Goal: Transaction & Acquisition: Purchase product/service

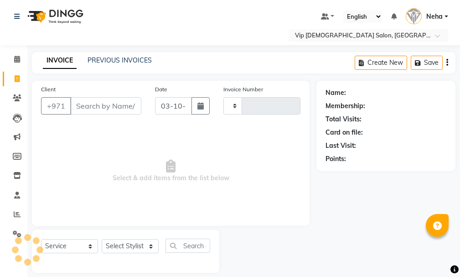
select select "service"
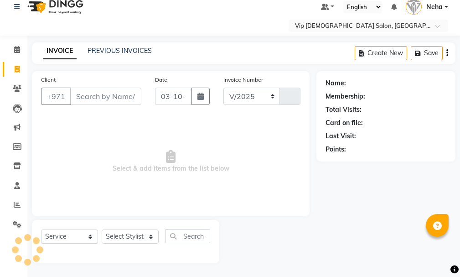
select select "8415"
type input "2120"
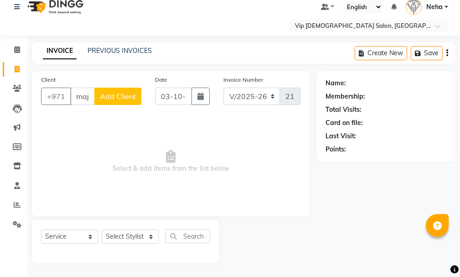
scroll to position [0, 5]
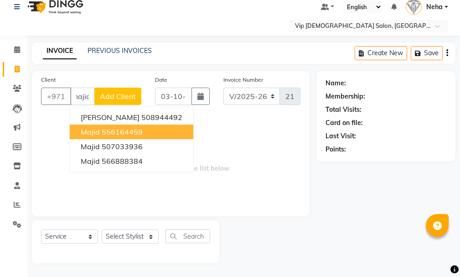
click at [96, 134] on span "Majid" at bounding box center [90, 131] width 19 height 9
type input "556164459"
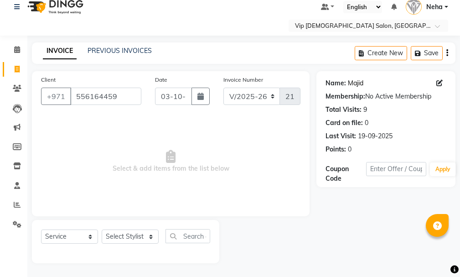
click at [355, 82] on link "Majid" at bounding box center [355, 83] width 15 height 10
click at [137, 236] on select "Select Stylist AHMED MOHAMED MOHAMED ELKHODARY ABDELHAMID Ali Rana Allauddin An…" at bounding box center [130, 236] width 57 height 14
select select "81364"
click at [102, 229] on select "Select Stylist AHMED MOHAMED MOHAMED ELKHODARY ABDELHAMID Ali Rana Allauddin An…" at bounding box center [130, 236] width 57 height 14
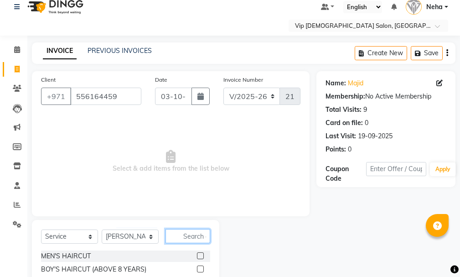
click at [192, 233] on input "text" at bounding box center [187, 236] width 45 height 14
type input "cr"
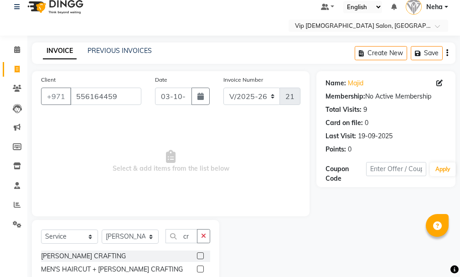
click at [200, 257] on label at bounding box center [200, 255] width 7 height 7
click at [200, 257] on input "checkbox" at bounding box center [200, 256] width 6 height 6
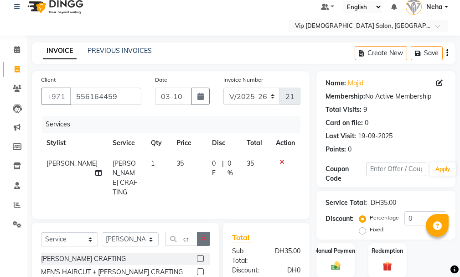
checkbox input "false"
click at [203, 237] on icon "button" at bounding box center [203, 238] width 5 height 6
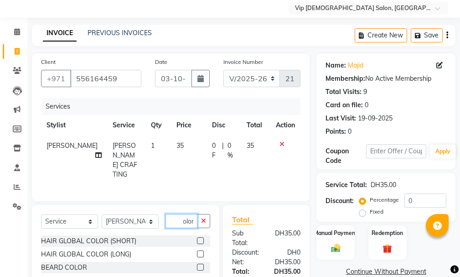
scroll to position [79, 0]
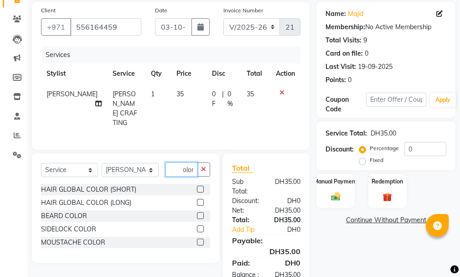
type input "color"
click at [200, 214] on label at bounding box center [200, 215] width 7 height 7
click at [200, 214] on input "checkbox" at bounding box center [200, 216] width 6 height 6
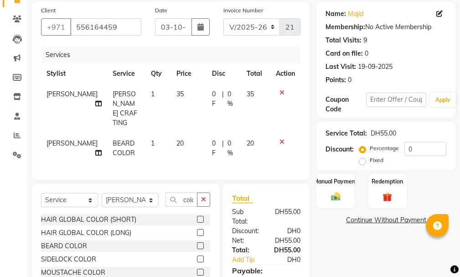
checkbox input "false"
click at [334, 191] on img at bounding box center [335, 196] width 15 height 11
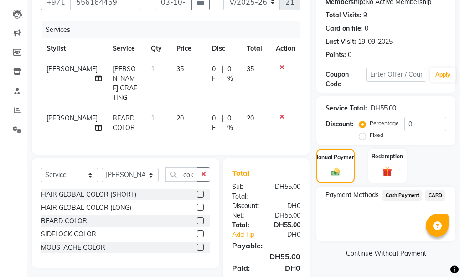
scroll to position [132, 0]
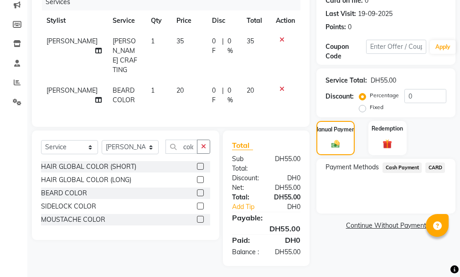
click at [438, 168] on span "CARD" at bounding box center [435, 167] width 20 height 10
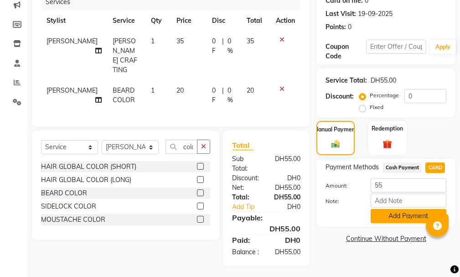
click at [396, 215] on button "Add Payment" at bounding box center [409, 216] width 76 height 14
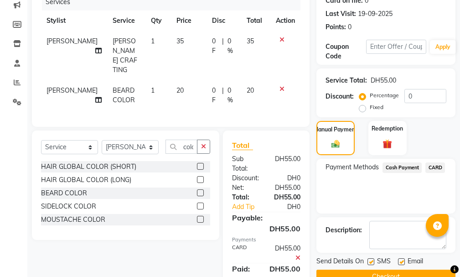
scroll to position [160, 0]
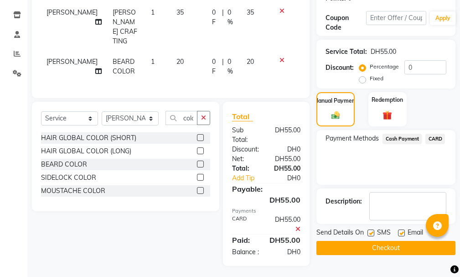
click at [390, 250] on button "Checkout" at bounding box center [385, 248] width 139 height 14
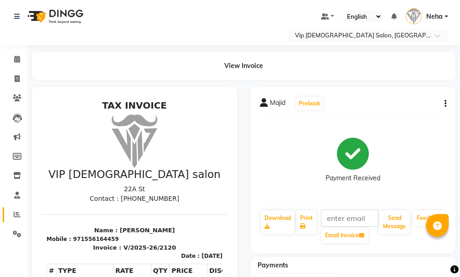
click at [15, 213] on icon at bounding box center [17, 214] width 7 height 7
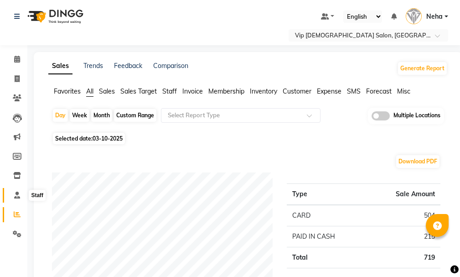
click at [15, 195] on icon at bounding box center [17, 194] width 6 height 7
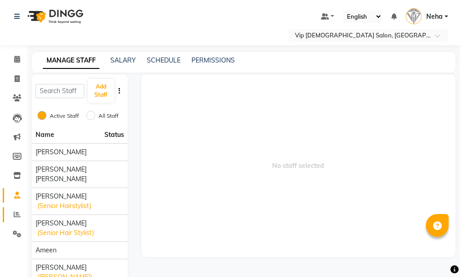
click at [15, 215] on icon at bounding box center [17, 214] width 7 height 7
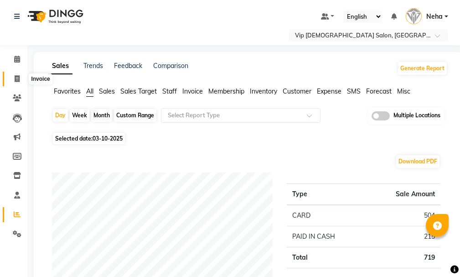
click at [20, 77] on icon at bounding box center [17, 78] width 5 height 7
select select "service"
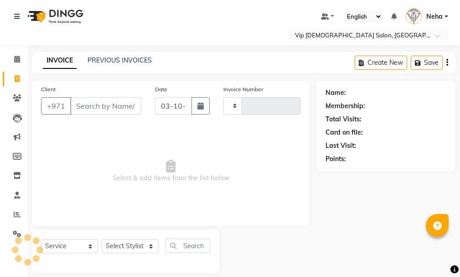
scroll to position [10, 0]
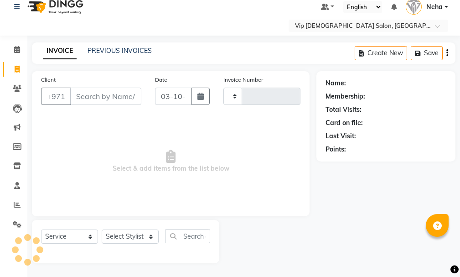
type input "2121"
select select "8415"
click at [126, 235] on select "Select Stylist" at bounding box center [130, 236] width 57 height 14
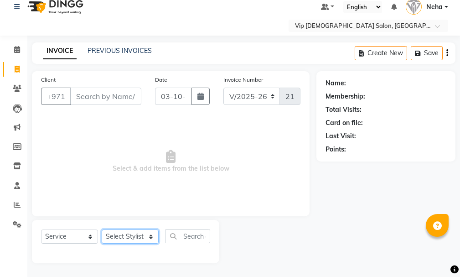
select select "81364"
click at [102, 229] on select "Select Stylist [PERSON_NAME] [PERSON_NAME] [PERSON_NAME] [PERSON_NAME] [PERSON_…" at bounding box center [130, 236] width 57 height 14
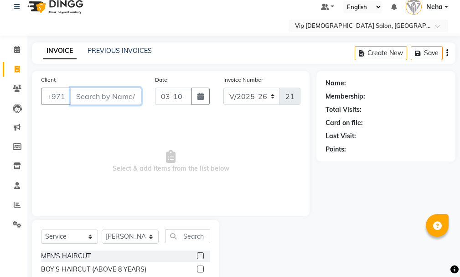
click at [88, 94] on input "Client" at bounding box center [105, 96] width 71 height 17
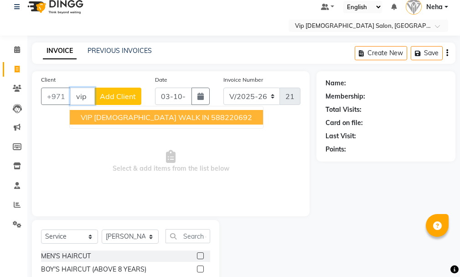
click at [98, 116] on span "VIP [DEMOGRAPHIC_DATA] WALK IN" at bounding box center [145, 117] width 129 height 9
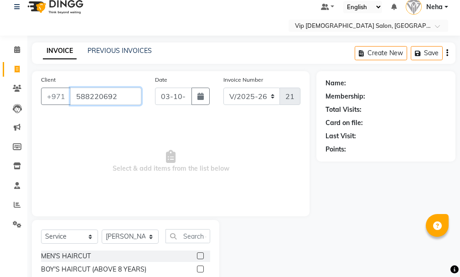
type input "588220692"
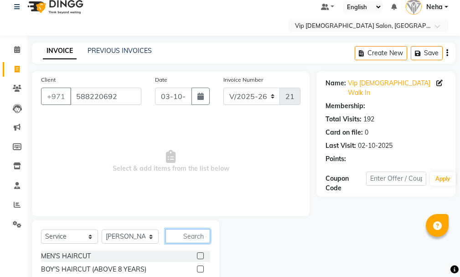
click at [188, 237] on input "text" at bounding box center [187, 236] width 45 height 14
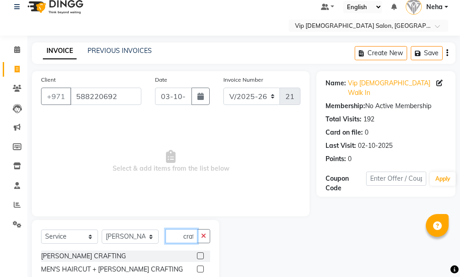
scroll to position [0, 0]
type input "craf"
click at [201, 253] on label at bounding box center [200, 255] width 7 height 7
click at [201, 253] on input "checkbox" at bounding box center [200, 256] width 6 height 6
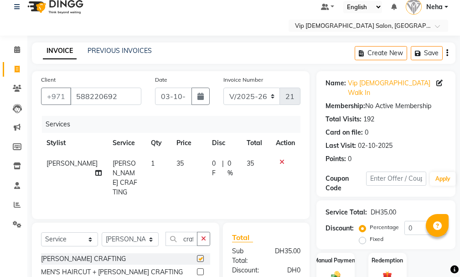
checkbox input "false"
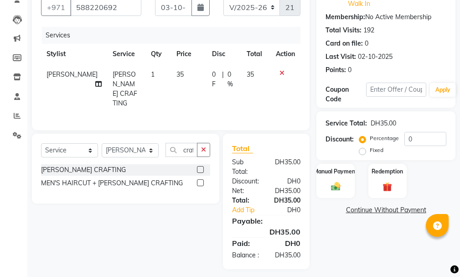
scroll to position [111, 0]
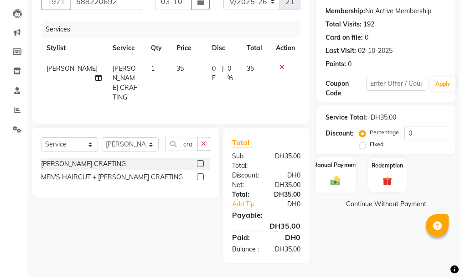
click at [333, 157] on div "Manual Payment" at bounding box center [336, 175] width 40 height 36
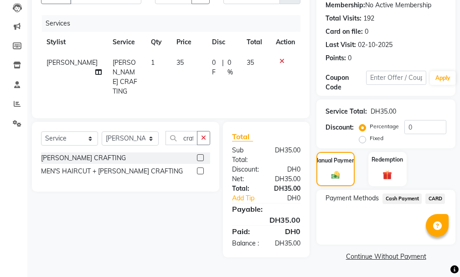
click at [438, 193] on span "CARD" at bounding box center [435, 198] width 20 height 10
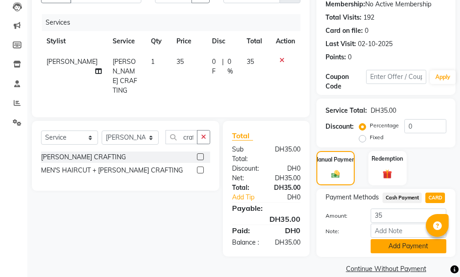
click at [401, 239] on button "Add Payment" at bounding box center [409, 246] width 76 height 14
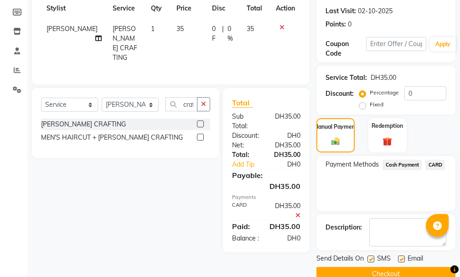
scroll to position [152, 0]
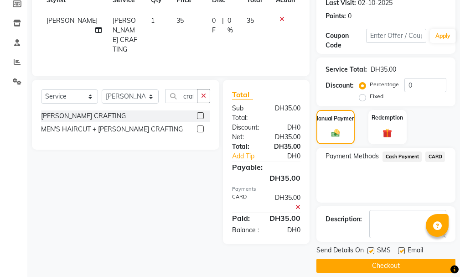
click at [411, 258] on button "Checkout" at bounding box center [385, 265] width 139 height 14
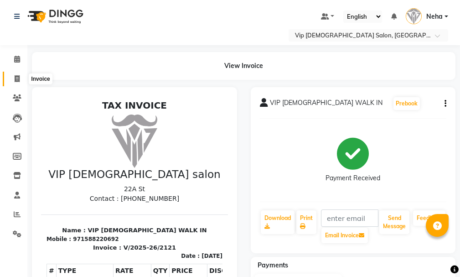
click at [19, 80] on icon at bounding box center [17, 78] width 5 height 7
select select "service"
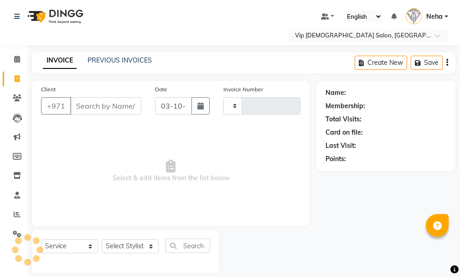
scroll to position [10, 0]
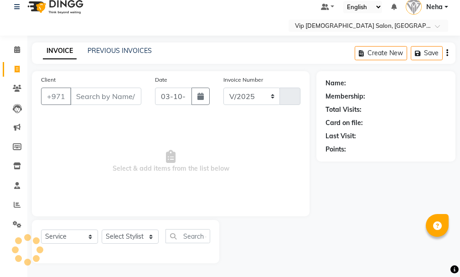
select select "8415"
type input "2122"
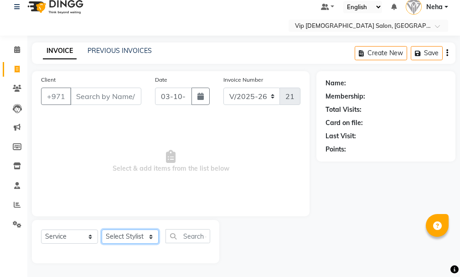
click at [120, 234] on select "Select Stylist" at bounding box center [130, 236] width 57 height 14
select select "83273"
click at [102, 229] on select "Select Stylist [PERSON_NAME] [PERSON_NAME] [PERSON_NAME] [PERSON_NAME] [PERSON_…" at bounding box center [130, 236] width 57 height 14
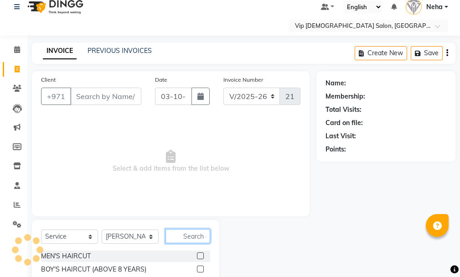
click at [182, 233] on input "text" at bounding box center [187, 236] width 45 height 14
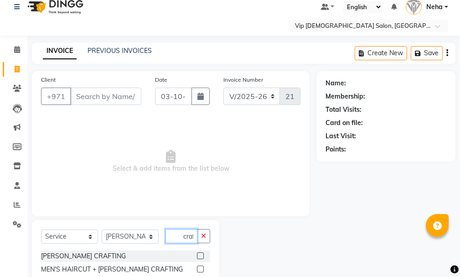
scroll to position [0, 0]
type input "craf"
click at [201, 273] on div at bounding box center [200, 270] width 6 height 10
click at [200, 268] on label at bounding box center [200, 268] width 7 height 7
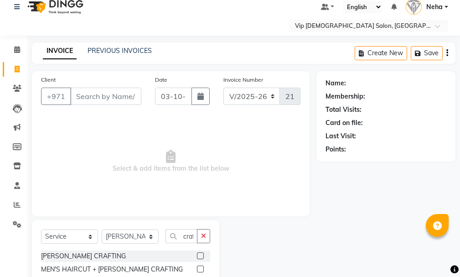
click at [200, 268] on input "checkbox" at bounding box center [200, 269] width 6 height 6
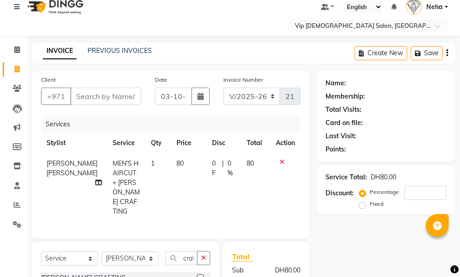
checkbox input "false"
click at [138, 251] on select "Select Stylist [PERSON_NAME] [PERSON_NAME] [PERSON_NAME] [PERSON_NAME] [PERSON_…" at bounding box center [130, 258] width 57 height 14
select select "81342"
click at [102, 251] on select "Select Stylist [PERSON_NAME] [PERSON_NAME] [PERSON_NAME] [PERSON_NAME] [PERSON_…" at bounding box center [130, 258] width 57 height 14
click at [203, 254] on icon "button" at bounding box center [203, 257] width 5 height 6
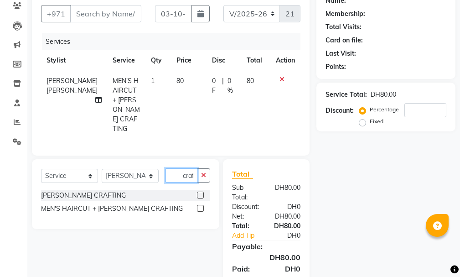
scroll to position [114, 0]
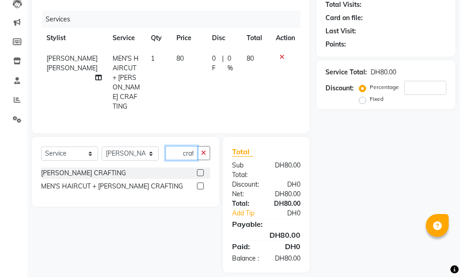
type input "craf"
click at [197, 182] on label at bounding box center [200, 185] width 7 height 7
click at [197, 183] on input "checkbox" at bounding box center [200, 186] width 6 height 6
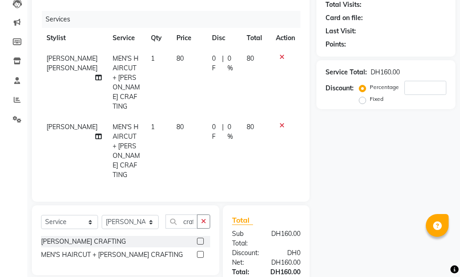
checkbox input "false"
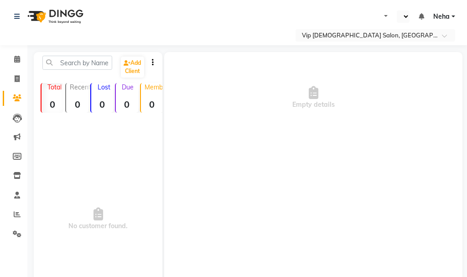
select select "en"
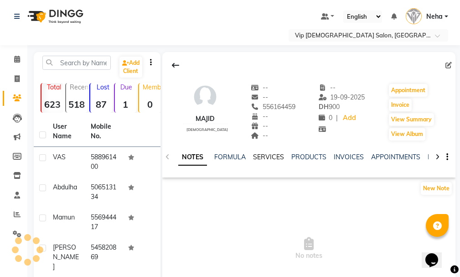
click at [267, 157] on link "SERVICES" at bounding box center [268, 157] width 31 height 8
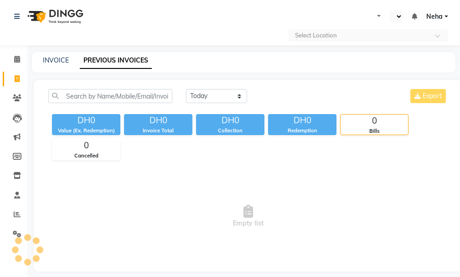
select select "en"
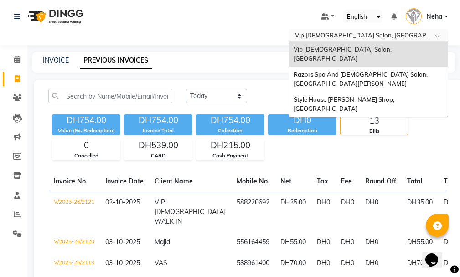
click at [350, 34] on input "text" at bounding box center [359, 35] width 132 height 9
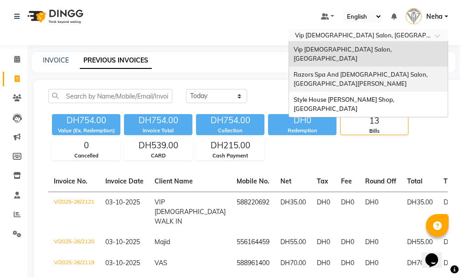
click at [329, 71] on span "Razors Spa And [DEMOGRAPHIC_DATA] Salon, [GEOGRAPHIC_DATA][PERSON_NAME]" at bounding box center [361, 79] width 135 height 16
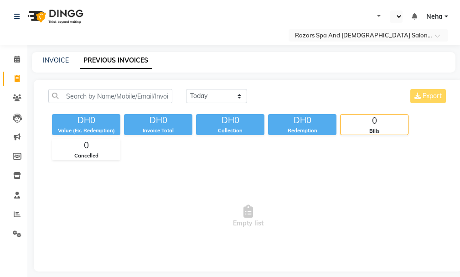
select select "en"
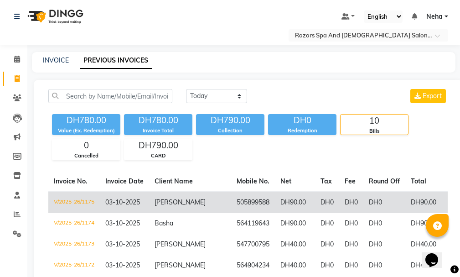
click at [80, 202] on td "V/2025-26/1175" at bounding box center [74, 201] width 52 height 21
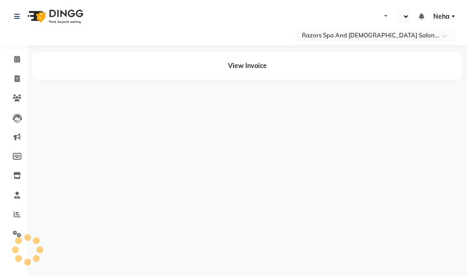
select select "en"
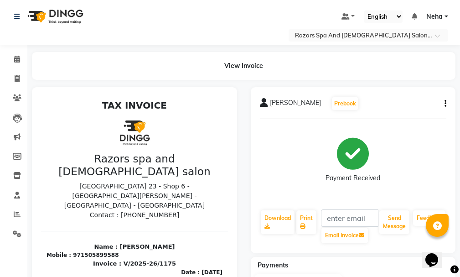
click at [445, 103] on icon "button" at bounding box center [445, 103] width 2 height 0
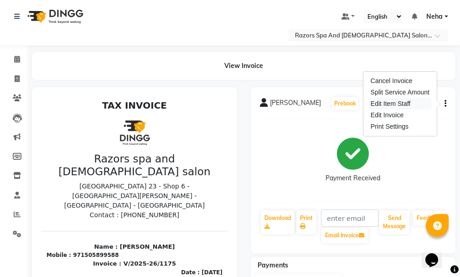
click at [400, 104] on div "Edit Item Staff" at bounding box center [400, 103] width 62 height 11
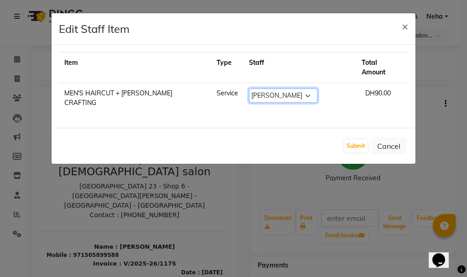
click at [292, 88] on select "Select [PERSON_NAME] Alaseel [PERSON_NAME] Anwar [PERSON_NAME] Islam [PERSON_NA…" at bounding box center [283, 95] width 68 height 14
select select "92551"
click at [253, 88] on select "Select Abdelaziz Alaseel Abdul Rahim Anwar Emmie Farahat Islam Darwish Oualid Z…" at bounding box center [283, 95] width 68 height 14
click at [350, 139] on button "Submit" at bounding box center [355, 145] width 23 height 13
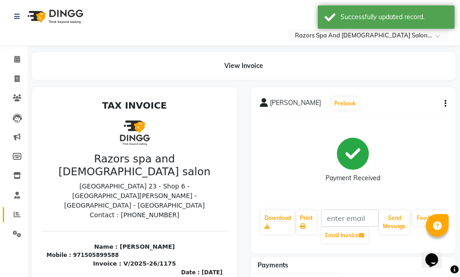
click at [18, 214] on icon at bounding box center [17, 214] width 7 height 7
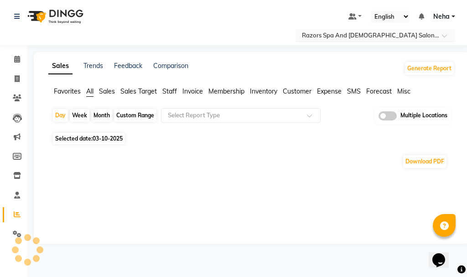
click at [307, 32] on input "text" at bounding box center [366, 35] width 132 height 9
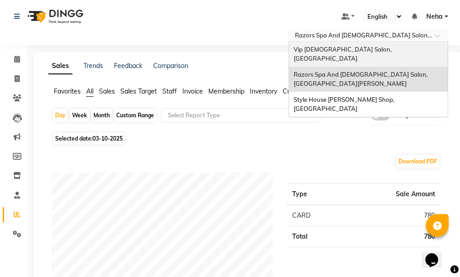
click at [314, 46] on span "Vip [DEMOGRAPHIC_DATA] Salon, [GEOGRAPHIC_DATA]" at bounding box center [343, 54] width 99 height 16
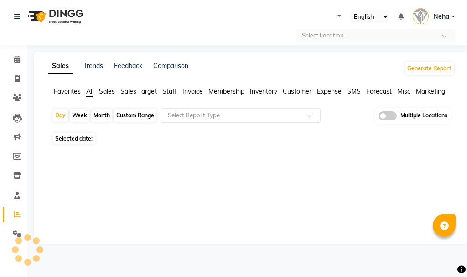
select select "en"
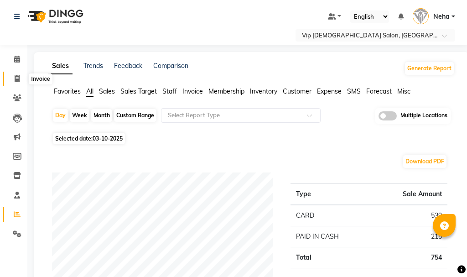
click at [18, 83] on span at bounding box center [17, 79] width 16 height 10
select select "service"
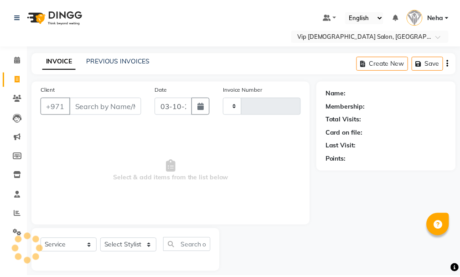
scroll to position [10, 0]
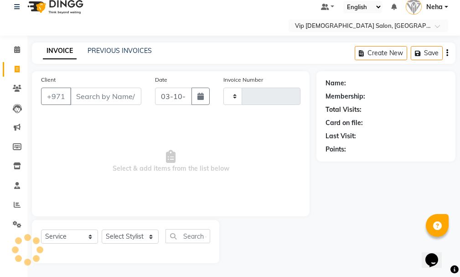
type input "2122"
select select "8415"
click at [124, 233] on select "Select Stylist" at bounding box center [130, 236] width 57 height 14
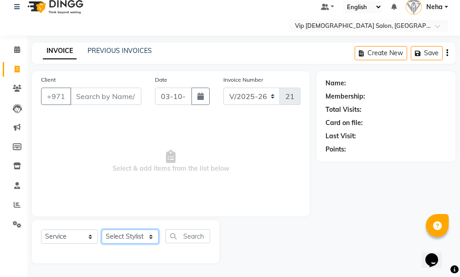
select select "83273"
click at [102, 229] on select "Select Stylist [PERSON_NAME] [PERSON_NAME] [PERSON_NAME] [PERSON_NAME] [PERSON_…" at bounding box center [130, 236] width 57 height 14
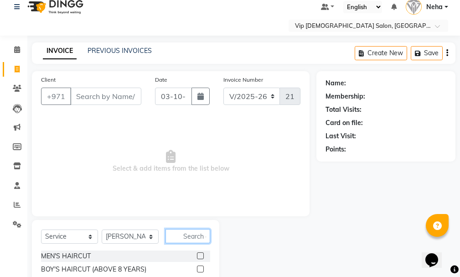
click at [190, 232] on input "text" at bounding box center [187, 236] width 45 height 14
type input "craf"
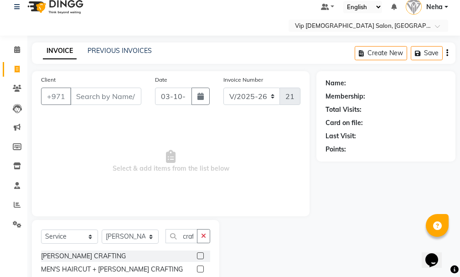
click at [199, 269] on label at bounding box center [200, 268] width 7 height 7
click at [199, 269] on input "checkbox" at bounding box center [200, 269] width 6 height 6
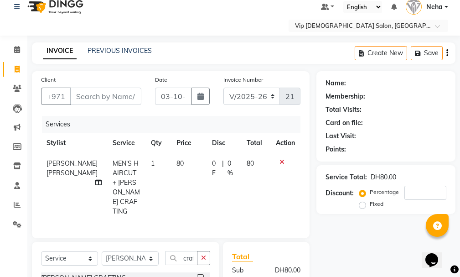
checkbox input "false"
click at [134, 256] on select "Select Stylist [PERSON_NAME] [PERSON_NAME] [PERSON_NAME] [PERSON_NAME] [PERSON_…" at bounding box center [130, 258] width 57 height 14
select select "81342"
click at [102, 251] on select "Select Stylist [PERSON_NAME] [PERSON_NAME] [PERSON_NAME] [PERSON_NAME] [PERSON_…" at bounding box center [130, 258] width 57 height 14
click at [204, 254] on icon "button" at bounding box center [203, 257] width 5 height 6
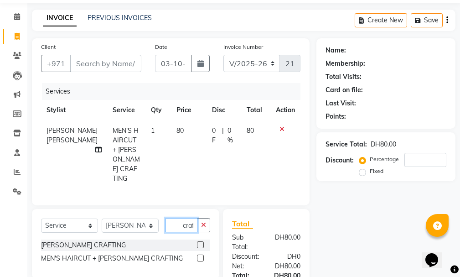
scroll to position [44, 0]
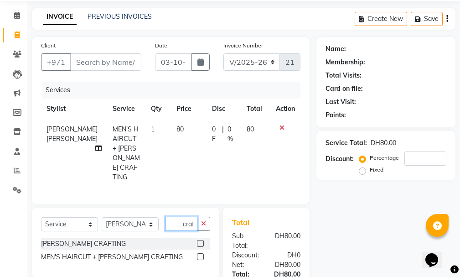
type input "craf"
click at [200, 255] on label at bounding box center [200, 256] width 7 height 7
click at [200, 255] on input "checkbox" at bounding box center [200, 257] width 6 height 6
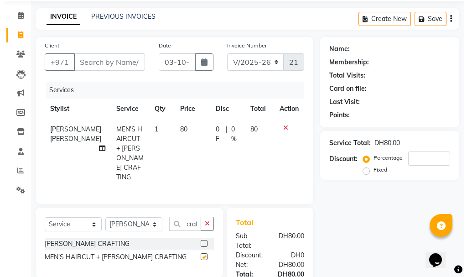
scroll to position [0, 0]
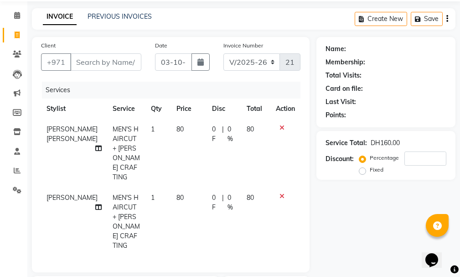
checkbox input "false"
click at [114, 61] on input "Client" at bounding box center [105, 61] width 71 height 17
type input "5"
type input "0"
type input "501136192"
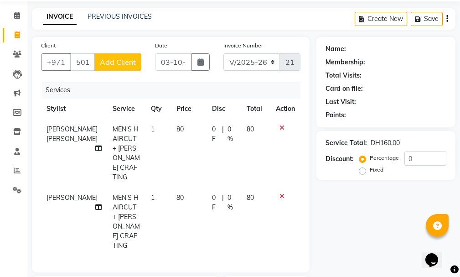
click at [124, 62] on span "Add Client" at bounding box center [118, 61] width 36 height 9
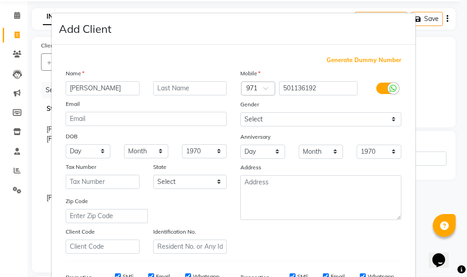
type input "[PERSON_NAME]"
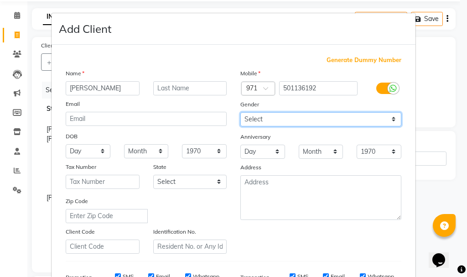
click at [287, 122] on select "Select [DEMOGRAPHIC_DATA] [DEMOGRAPHIC_DATA] Other Prefer Not To Say" at bounding box center [320, 119] width 161 height 14
select select "[DEMOGRAPHIC_DATA]"
click at [240, 112] on select "Select [DEMOGRAPHIC_DATA] [DEMOGRAPHIC_DATA] Other Prefer Not To Say" at bounding box center [320, 119] width 161 height 14
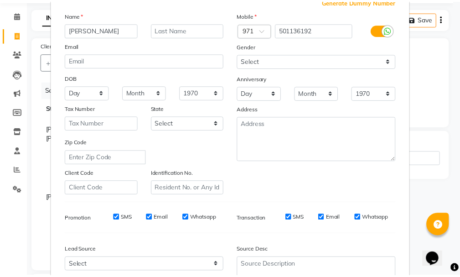
scroll to position [144, 0]
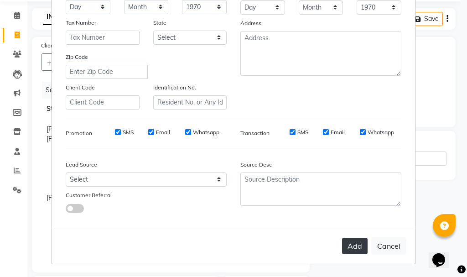
click at [352, 246] on button "Add" at bounding box center [355, 246] width 26 height 16
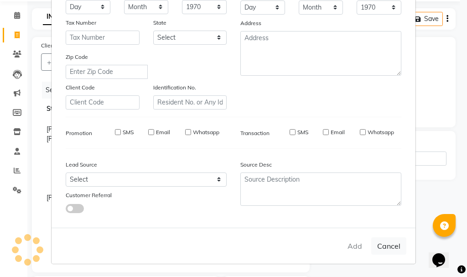
select select
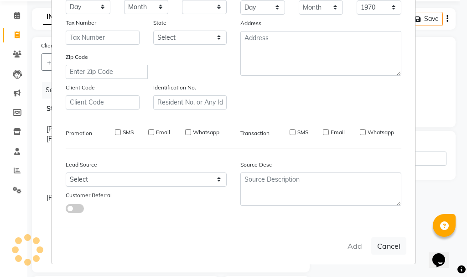
select select
checkbox input "false"
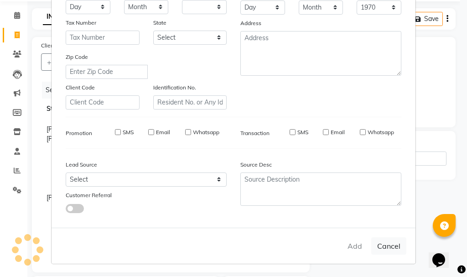
checkbox input "false"
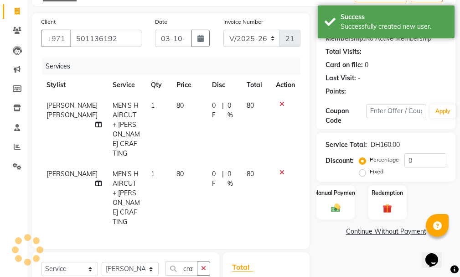
scroll to position [189, 0]
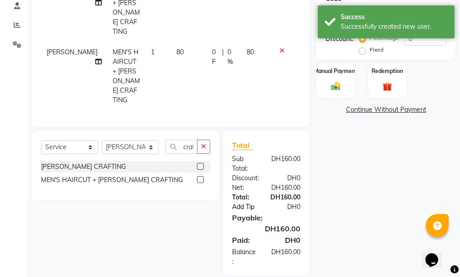
click at [244, 202] on link "Add Tip" at bounding box center [249, 207] width 48 height 10
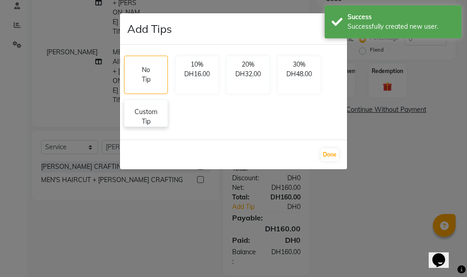
click at [147, 119] on p "Custom Tip" at bounding box center [146, 116] width 32 height 19
select select "83273"
select select "81342"
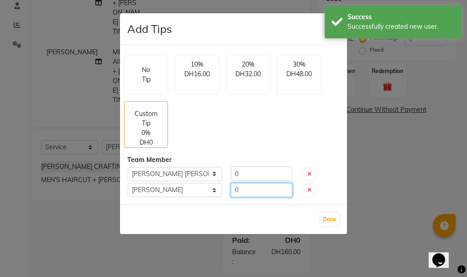
click at [253, 186] on input "0" at bounding box center [262, 190] width 62 height 14
click at [256, 165] on div "No Tip 10% DH16.00 20% DH32.00 30% DH48.00 Custom Tip 0% DH0 Team Member Select…" at bounding box center [233, 125] width 227 height 160
click at [254, 177] on input "0" at bounding box center [262, 173] width 62 height 14
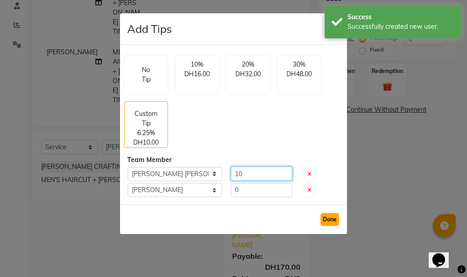
type input "10"
click at [334, 218] on button "Done" at bounding box center [329, 219] width 18 height 13
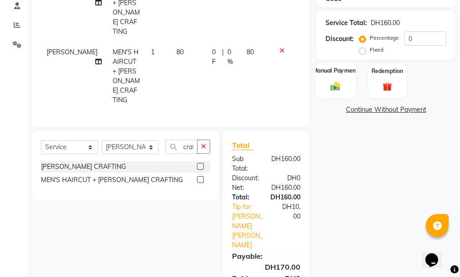
click at [332, 79] on div "Manual Payment" at bounding box center [336, 80] width 40 height 36
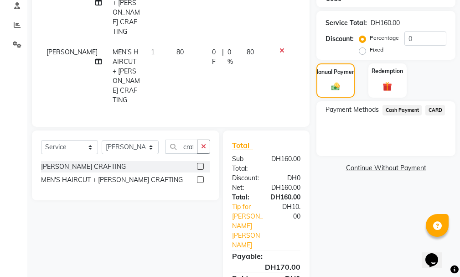
click at [438, 108] on span "CARD" at bounding box center [435, 110] width 20 height 10
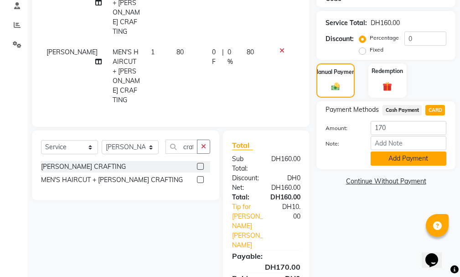
click at [418, 160] on button "Add Payment" at bounding box center [409, 158] width 76 height 14
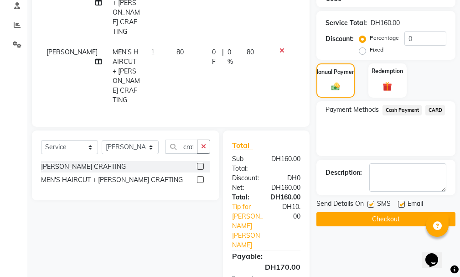
scroll to position [212, 0]
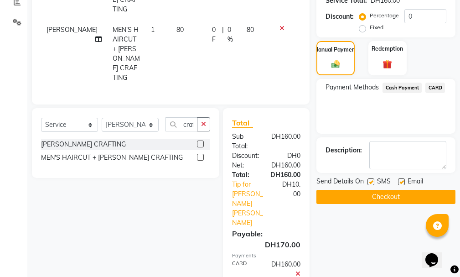
click at [407, 196] on button "Checkout" at bounding box center [385, 197] width 139 height 14
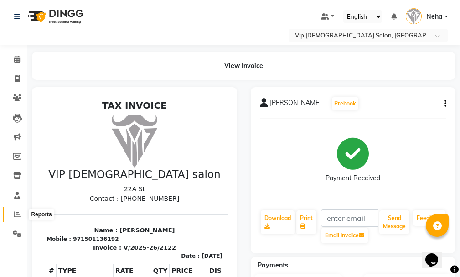
click at [16, 212] on icon at bounding box center [17, 214] width 7 height 7
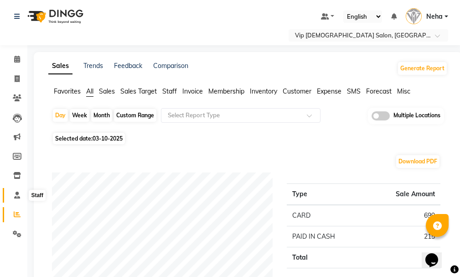
click at [16, 194] on icon at bounding box center [17, 194] width 6 height 7
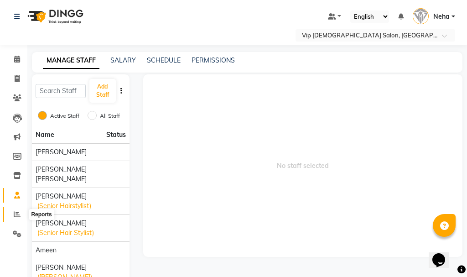
click at [18, 218] on span at bounding box center [17, 214] width 16 height 10
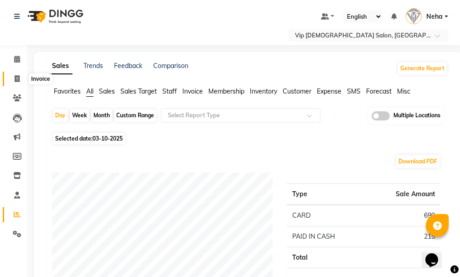
click at [18, 75] on icon at bounding box center [17, 78] width 5 height 7
select select "service"
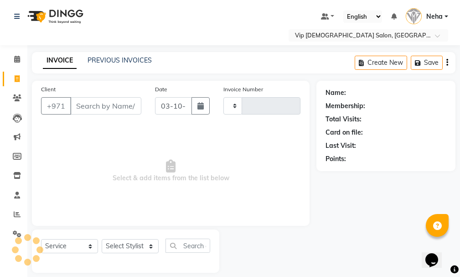
scroll to position [10, 0]
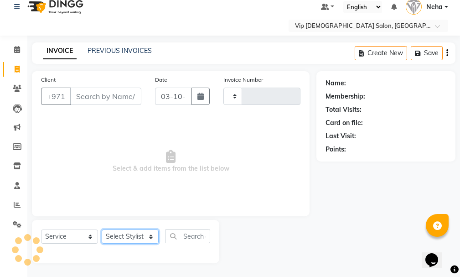
click at [117, 235] on select "Select Stylist" at bounding box center [130, 236] width 57 height 14
type input "2123"
select select "8415"
select select "81364"
click at [102, 229] on select "Select Stylist [PERSON_NAME] [PERSON_NAME] [PERSON_NAME] [PERSON_NAME] [PERSON_…" at bounding box center [130, 236] width 57 height 14
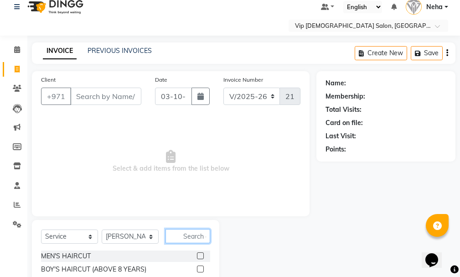
click at [188, 230] on input "text" at bounding box center [187, 236] width 45 height 14
type input "craf"
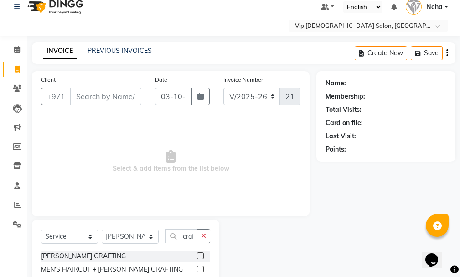
click at [200, 255] on label at bounding box center [200, 255] width 7 height 7
click at [200, 255] on input "checkbox" at bounding box center [200, 256] width 6 height 6
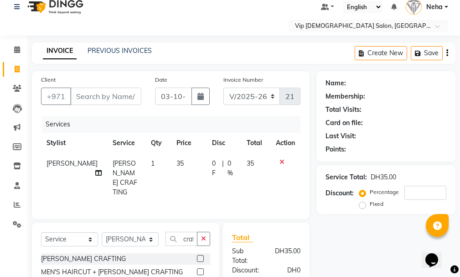
checkbox input "false"
click at [89, 92] on input "Client" at bounding box center [105, 96] width 71 height 17
type input "v"
type input "0"
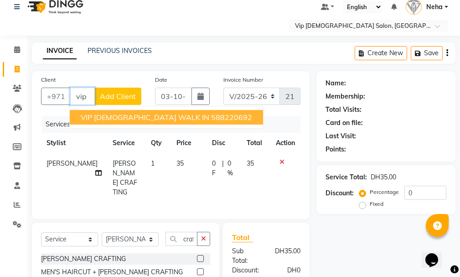
click at [97, 117] on span "VIP [DEMOGRAPHIC_DATA] WALK IN" at bounding box center [145, 117] width 129 height 9
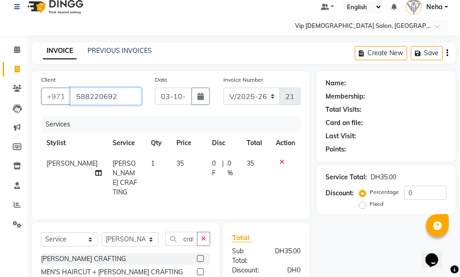
type input "588220692"
